Goal: Task Accomplishment & Management: Manage account settings

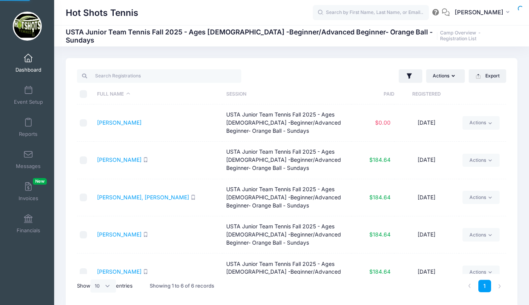
select select "10"
click at [28, 59] on span at bounding box center [28, 58] width 0 height 9
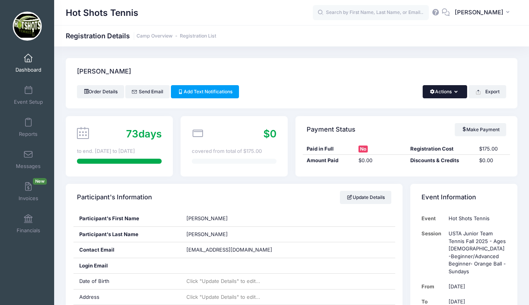
click at [444, 90] on button "Actions" at bounding box center [445, 91] width 44 height 13
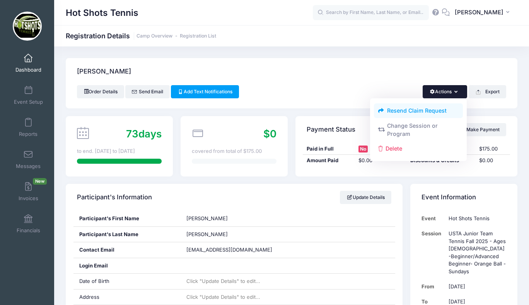
click at [417, 111] on link "Resend Claim Request" at bounding box center [418, 110] width 89 height 15
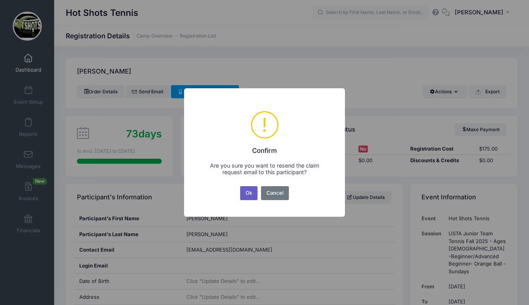
click at [246, 192] on button "Ok" at bounding box center [249, 193] width 18 height 14
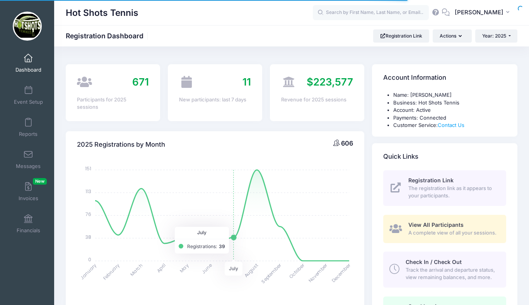
select select
